Goal: Task Accomplishment & Management: Manage account settings

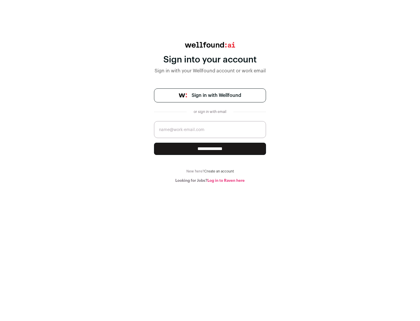
click at [216, 95] on span "Sign in with Wellfound" at bounding box center [217, 95] width 50 height 7
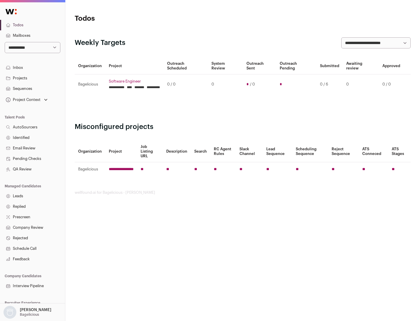
click at [32, 78] on link "Projects" at bounding box center [32, 78] width 65 height 10
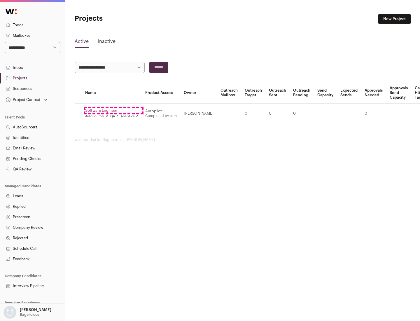
click at [113, 111] on link "Software Engineer" at bounding box center [111, 110] width 53 height 5
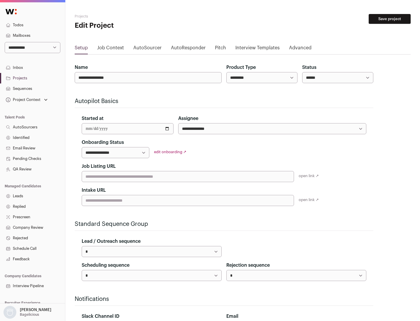
click at [390, 19] on button "Save project" at bounding box center [390, 19] width 42 height 10
